Goal: Task Accomplishment & Management: Use online tool/utility

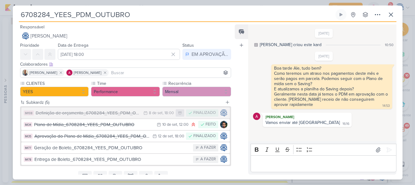
scroll to position [85, 0]
click at [388, 16] on icon at bounding box center [390, 14] width 7 height 7
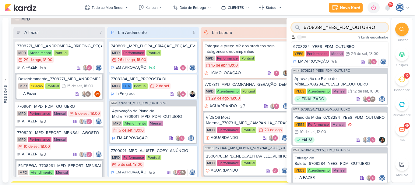
click at [374, 30] on input "6708284_YEES_PDM_OUTUBRO" at bounding box center [339, 28] width 97 height 10
paste input "7709112_MPD_NEO ALPHAVILLE DESDOBRAMENTO DE PEÇAS"
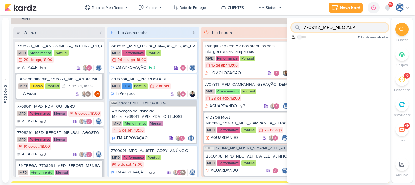
scroll to position [0, 0]
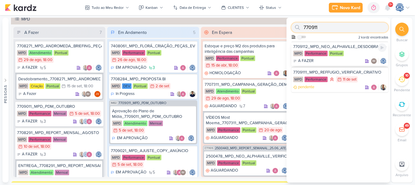
type input "770911"
click at [351, 48] on div "7709112_MPD_NEO_ALPHAVILLE_DESDOBRAMENTO_DE_PEÇAS" at bounding box center [339, 46] width 93 height 5
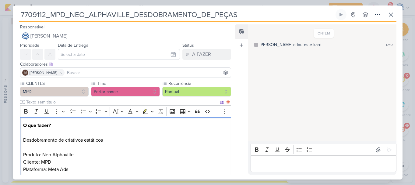
click at [152, 140] on p "Desdobramento de criativos estáticos" at bounding box center [125, 143] width 205 height 15
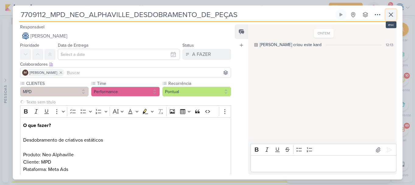
click at [390, 13] on icon at bounding box center [390, 14] width 7 height 7
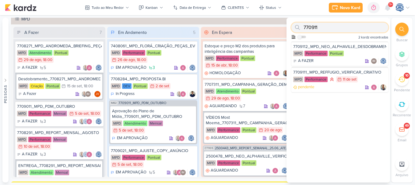
click at [360, 29] on input "770911" at bounding box center [339, 28] width 97 height 10
type input "ver"
click at [356, 68] on div "7709111_MPD_REFFUGIO_VERIFICAR_CRIATIVO MPD Performance 11/9 11 de set pendente" at bounding box center [339, 79] width 97 height 25
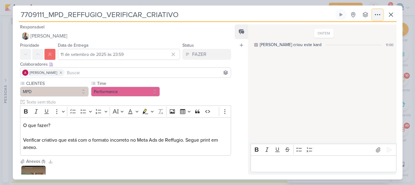
click at [378, 17] on icon at bounding box center [377, 14] width 7 height 7
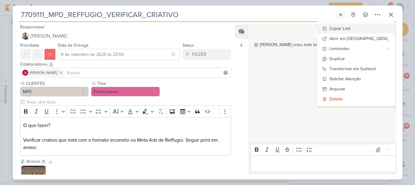
click at [350, 30] on div "Copiar Link" at bounding box center [339, 28] width 21 height 6
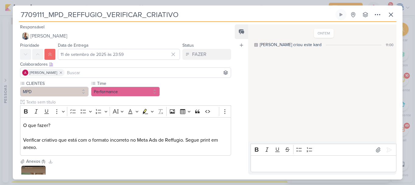
drag, startPoint x: 188, startPoint y: 12, endPoint x: 19, endPoint y: 14, distance: 168.7
drag, startPoint x: 21, startPoint y: 16, endPoint x: 188, endPoint y: 13, distance: 166.6
drag, startPoint x: 188, startPoint y: 13, endPoint x: 17, endPoint y: 16, distance: 170.5
click at [17, 16] on div "7709111_MPD_REFFUGIO_VERIFICAR_CRIATIVO Criado por mim nenhum grupo disponível" at bounding box center [208, 94] width 390 height 170
click at [97, 73] on input at bounding box center [148, 72] width 164 height 7
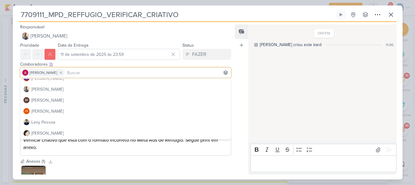
scroll to position [79, 0]
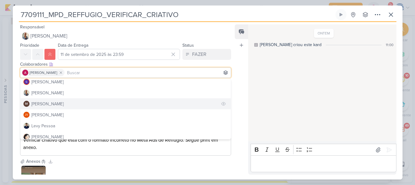
click at [64, 103] on div "[PERSON_NAME]" at bounding box center [47, 103] width 32 height 6
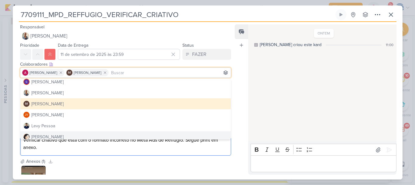
click at [191, 149] on p "O que fazer? Verificar criativo que está com o formato incorreto no Meta Ads de…" at bounding box center [125, 135] width 205 height 29
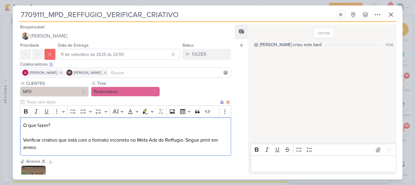
scroll to position [51, 0]
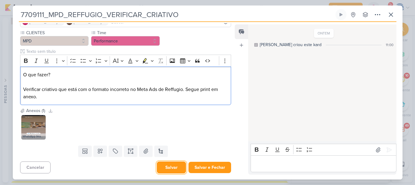
click at [174, 165] on button "Salvar" at bounding box center [171, 167] width 29 height 12
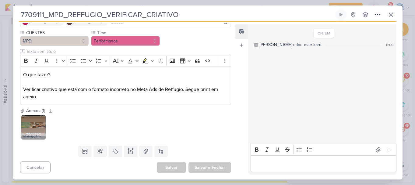
click at [177, 136] on div "WhatsApp Image 2025-09-11 at 10.22.37.jpeg" at bounding box center [125, 127] width 211 height 27
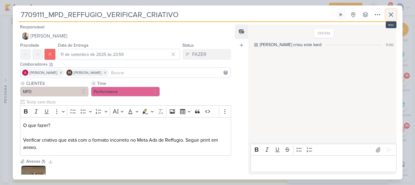
click at [389, 16] on icon at bounding box center [390, 14] width 7 height 7
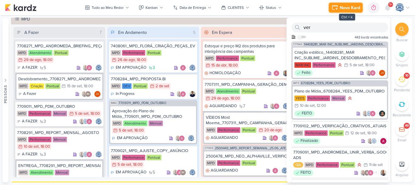
click at [337, 7] on icon at bounding box center [334, 7] width 5 height 4
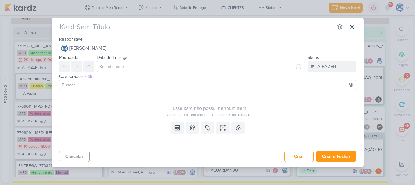
type input "7409121_MPD_MOST_DESDOBRAMENTO_CRIATIVOS"
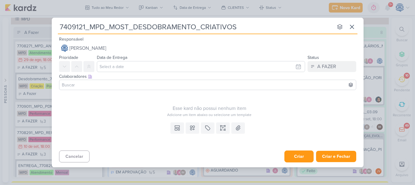
type input "7409121_MPD_MOST_DESDOBRAMENTO_CRIATIVOS"
click at [300, 157] on button "Criar" at bounding box center [298, 156] width 29 height 12
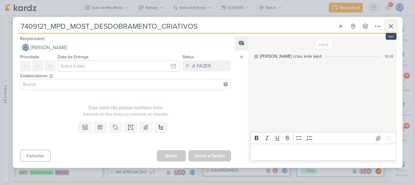
click at [391, 25] on icon at bounding box center [390, 26] width 7 height 7
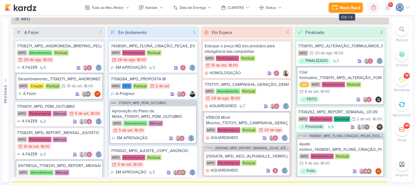
click at [352, 5] on div "Novo Kard" at bounding box center [350, 8] width 20 height 6
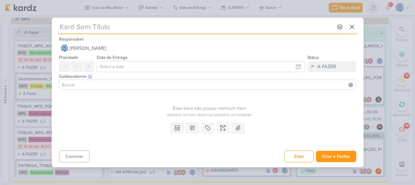
type input "7409122_MPD_REFFUGIO_DESDOBRAMENTO_CRIATIVOS"
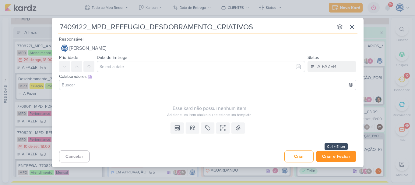
type input "7409122_MPD_REFFUGIO_DESDOBRAMENTO_CRIATIVOS"
click at [337, 153] on button "Criar e Fechar" at bounding box center [336, 155] width 40 height 11
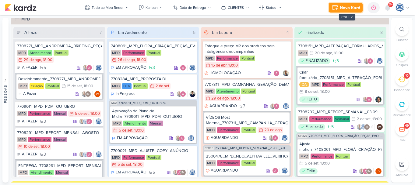
click at [351, 9] on div "Novo Kard" at bounding box center [350, 8] width 20 height 6
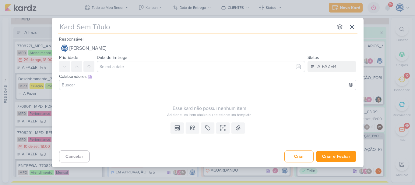
type input "7409123_MPD_FLORÁ_DESDOBRAMENTO_CRIATIVOS"
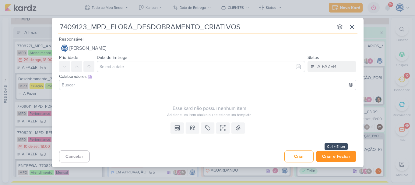
type input "7409123_MPD_FLORÁ_DESDOBRAMENTO_CRIATIVOS"
click at [338, 158] on button "Criar e Fechar" at bounding box center [336, 155] width 40 height 11
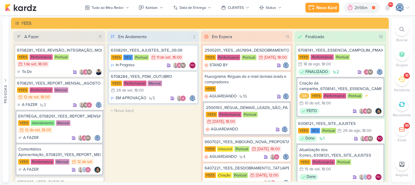
scroll to position [40, 0]
click at [399, 30] on div at bounding box center [401, 29] width 13 height 13
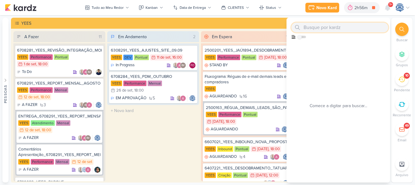
paste input "7709102_MPD_VERIFICAÇÃO_CRIATIVOS_ATUAIS"
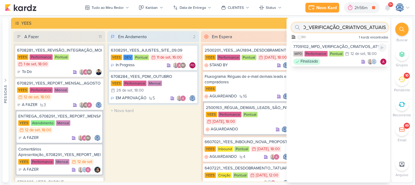
type input "7709102_MPD_VERIFICAÇÃO_CRIATIVOS_ATUAIS"
click at [329, 44] on div "7709102_MPD_VERIFICAÇÃO_CRIATIVOS_ATUAIS MPD Performance Pontual 12/9 [DATE] 18…" at bounding box center [339, 53] width 97 height 25
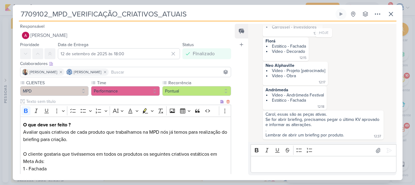
scroll to position [59, 0]
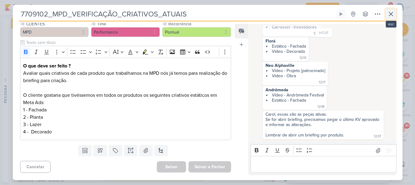
click at [392, 19] on button at bounding box center [390, 14] width 11 height 11
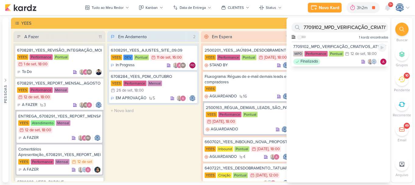
click at [339, 47] on div "7709102_MPD_VERIFICAÇÃO_CRIATIVOS_ATUAIS" at bounding box center [339, 46] width 93 height 5
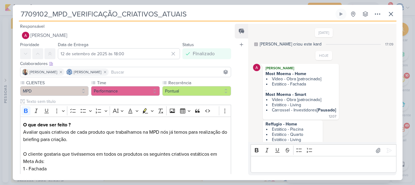
scroll to position [149, 0]
